Goal: Information Seeking & Learning: Compare options

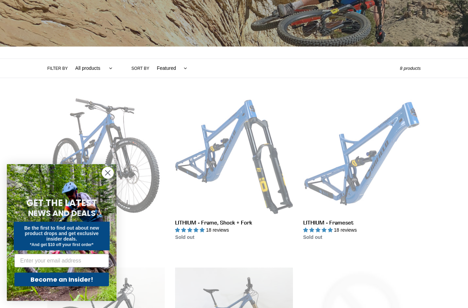
scroll to position [109, 0]
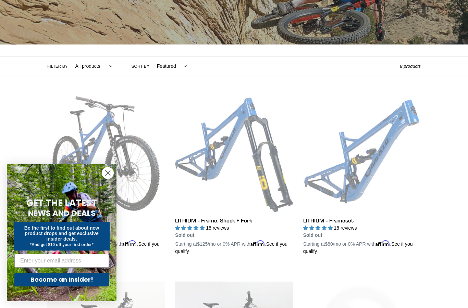
click at [109, 179] on circle "Close dialog" at bounding box center [107, 172] width 11 height 11
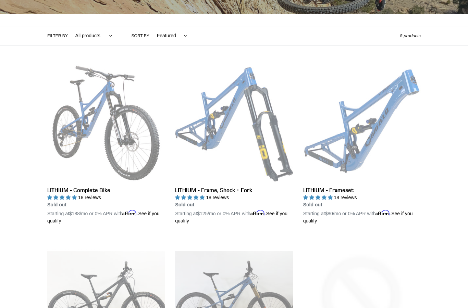
scroll to position [140, 0]
click at [370, 137] on link "LITHIUM - Frameset" at bounding box center [361, 144] width 117 height 160
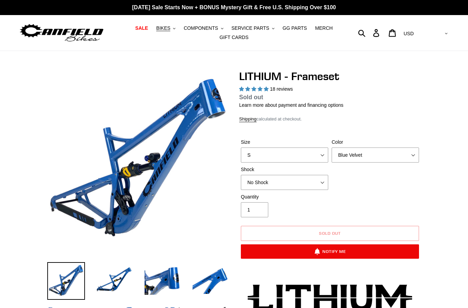
select select "highest-rating"
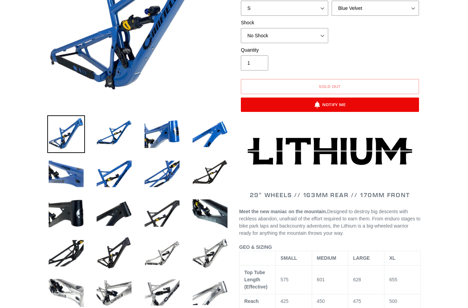
scroll to position [142, 0]
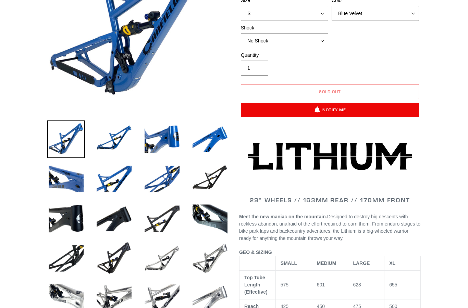
click at [110, 258] on img at bounding box center [114, 259] width 38 height 38
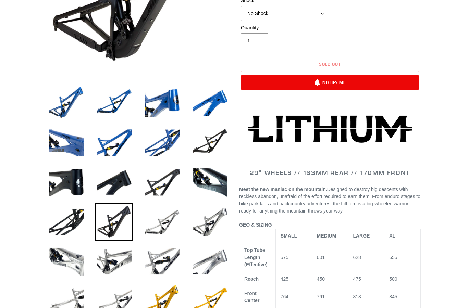
scroll to position [196, 0]
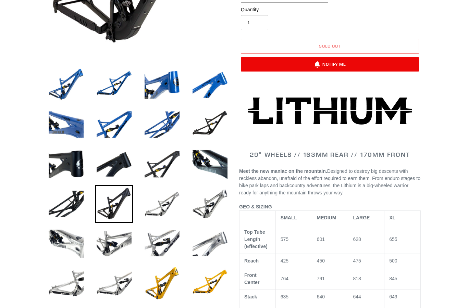
click at [161, 282] on img at bounding box center [162, 284] width 38 height 38
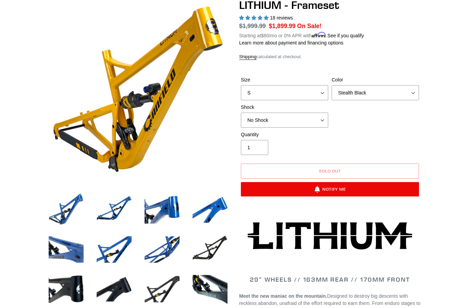
scroll to position [63, 0]
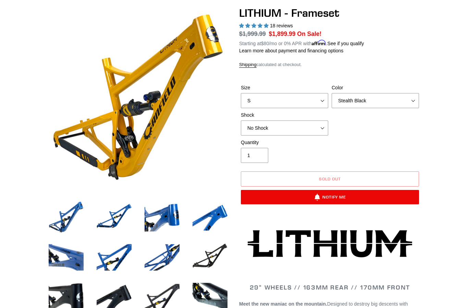
click at [74, 221] on img at bounding box center [66, 218] width 38 height 38
select select "Blue Velvet"
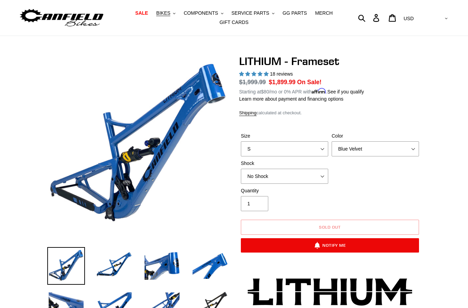
scroll to position [15, 0]
click at [313, 143] on select "S M L XL" at bounding box center [284, 148] width 87 height 15
select select "L"
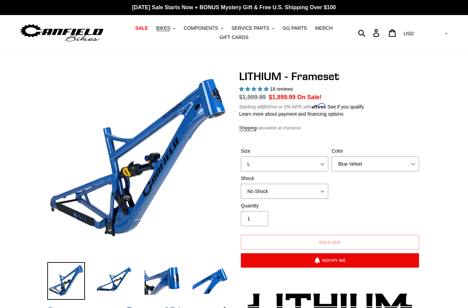
click at [169, 26] on span "BIKES" at bounding box center [163, 28] width 14 height 6
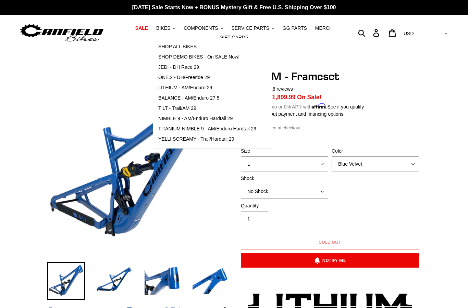
click at [208, 77] on span "ONE.2 - DH/Freeride 29" at bounding box center [183, 78] width 51 height 6
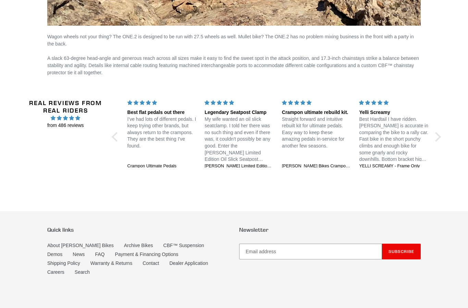
scroll to position [1212, 0]
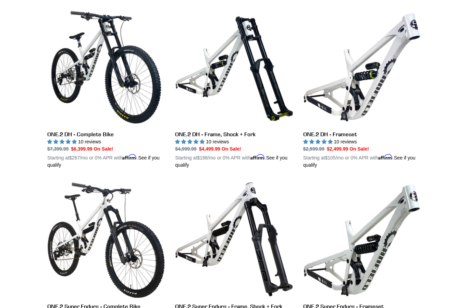
scroll to position [220, 0]
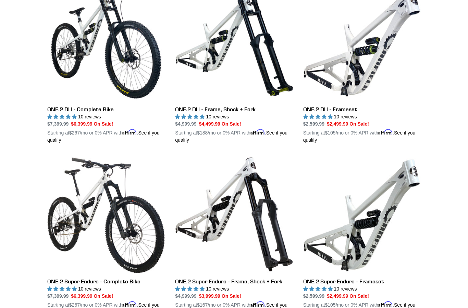
click at [402, 200] on link "ONE.2 Super Enduro - Frameset" at bounding box center [361, 236] width 117 height 160
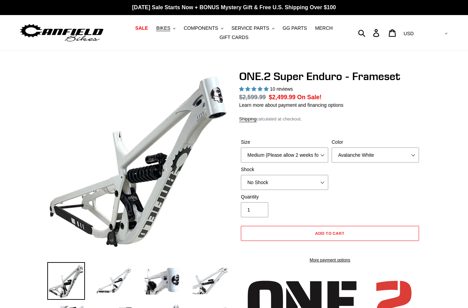
select select "highest-rating"
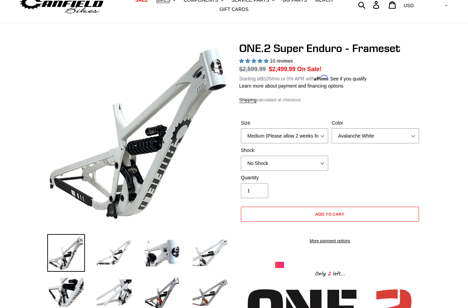
scroll to position [28, 0]
click at [316, 134] on select "Medium (Please allow 2 weeks for delivery) Large (Sold Out)" at bounding box center [284, 135] width 87 height 15
select select "Large (Sold Out)"
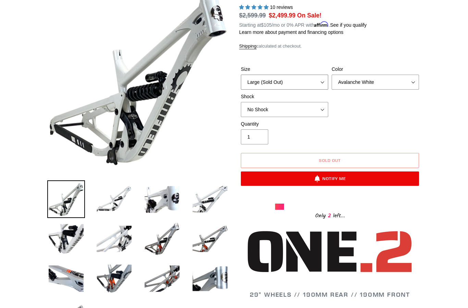
scroll to position [82, 0]
click at [210, 241] on img at bounding box center [210, 239] width 38 height 38
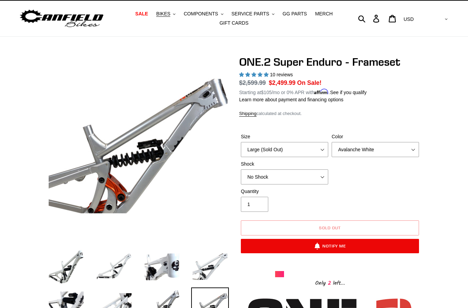
scroll to position [14, 0]
click at [401, 144] on select "Avalanche White Bentonite Grey" at bounding box center [374, 149] width 87 height 15
select select "Bentonite Grey"
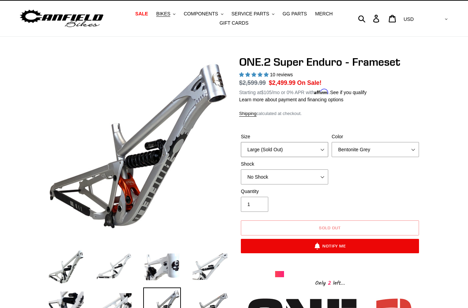
click at [317, 148] on select "Medium (Please allow 2 weeks for delivery) Large (Sold Out)" at bounding box center [284, 149] width 87 height 15
click at [314, 172] on select "No Shock RockShox Vivid Coil" at bounding box center [284, 176] width 87 height 15
click at [319, 173] on select "No Shock RockShox Vivid Coil" at bounding box center [284, 176] width 87 height 15
click at [307, 183] on select "No Shock RockShox Vivid Coil" at bounding box center [284, 176] width 87 height 15
select select "RockShox Vivid Coil"
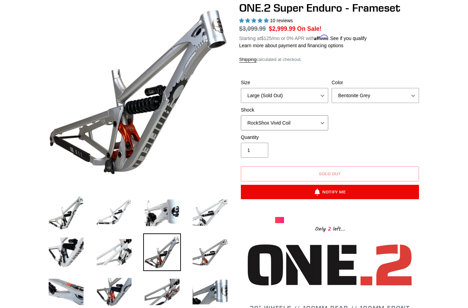
scroll to position [68, 0]
click at [214, 252] on img at bounding box center [210, 252] width 38 height 38
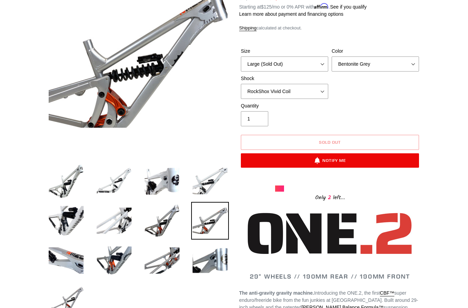
scroll to position [100, 0]
click at [170, 265] on img at bounding box center [162, 261] width 38 height 38
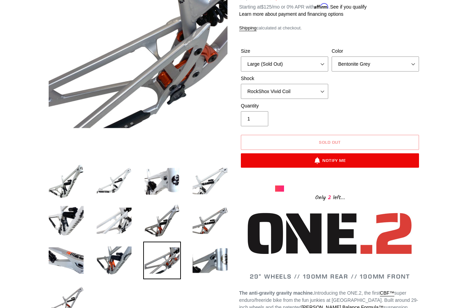
click at [69, 300] on img at bounding box center [66, 300] width 38 height 38
